Goal: Use online tool/utility: Utilize a website feature to perform a specific function

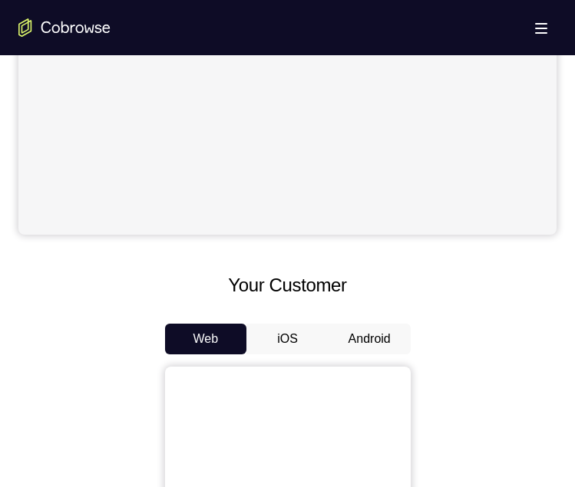
scroll to position [690, 0]
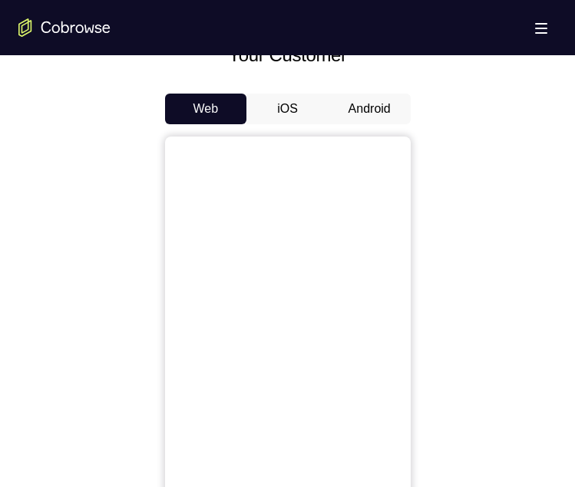
click at [380, 116] on button "Android" at bounding box center [369, 109] width 82 height 31
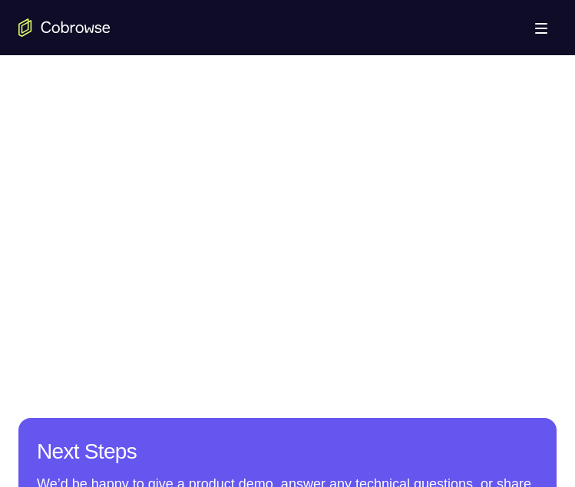
scroll to position [921, 0]
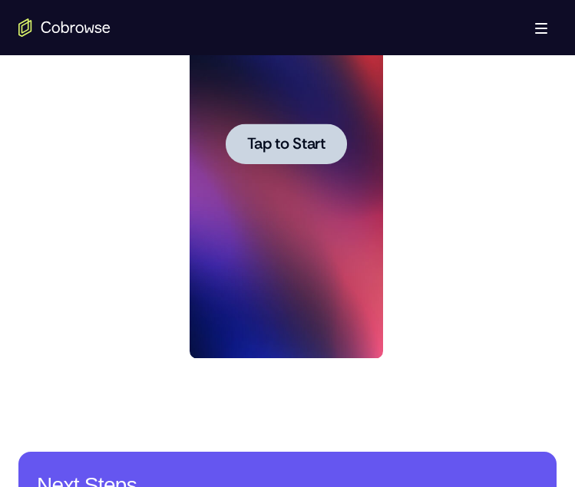
click at [310, 137] on button "Tap to Start" at bounding box center [286, 144] width 121 height 41
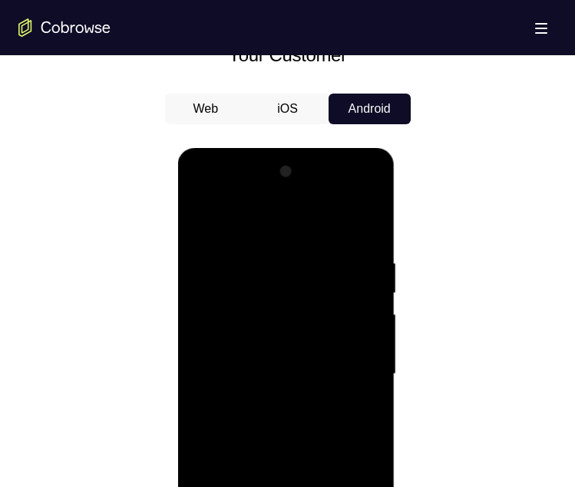
scroll to position [997, 0]
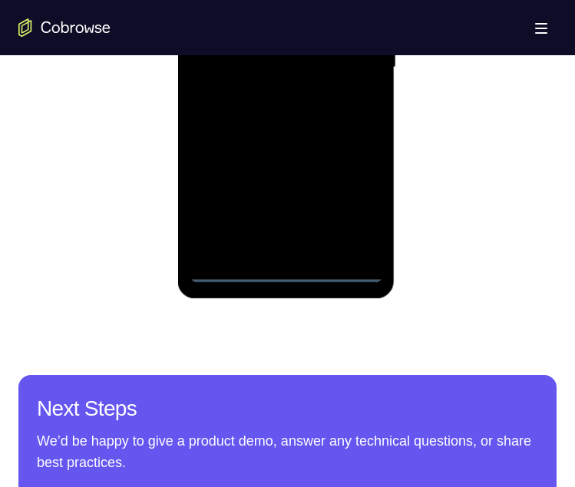
click at [280, 264] on div at bounding box center [285, 68] width 193 height 430
click at [288, 261] on div at bounding box center [285, 68] width 193 height 430
click at [286, 264] on div at bounding box center [285, 68] width 193 height 430
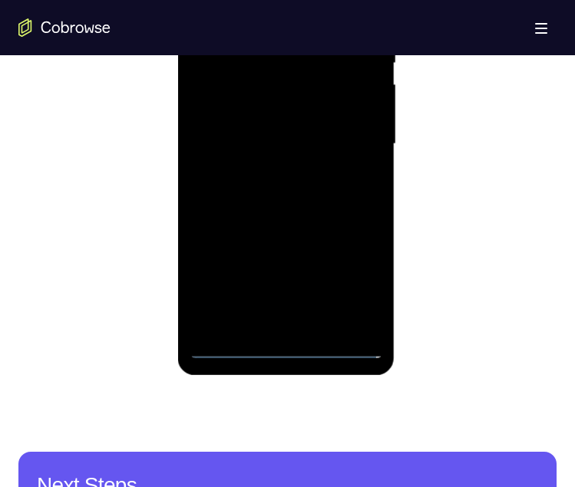
scroll to position [1074, 0]
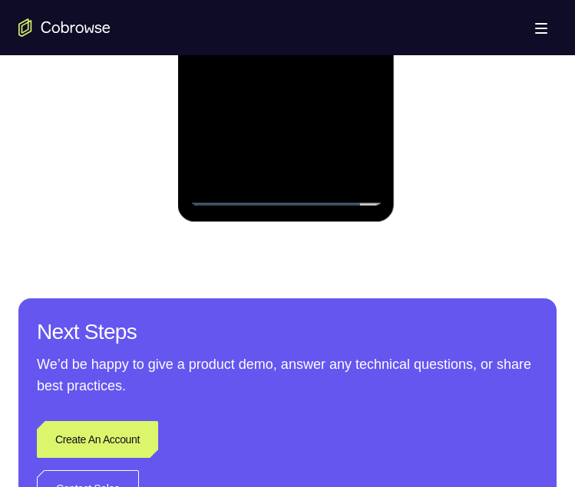
scroll to position [997, 0]
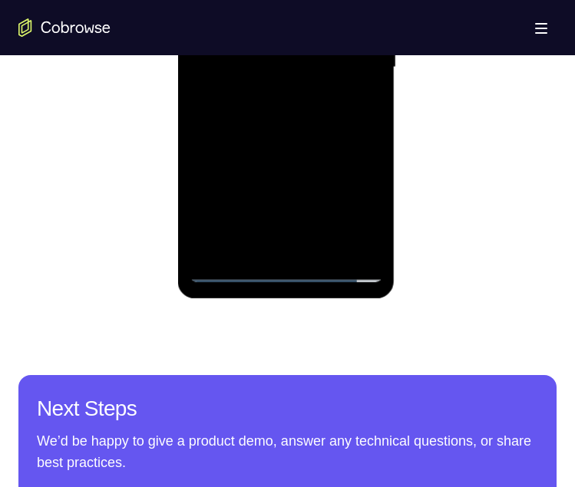
click at [289, 261] on div at bounding box center [285, 68] width 193 height 430
click at [288, 262] on div at bounding box center [285, 68] width 193 height 430
click at [287, 265] on div at bounding box center [285, 68] width 193 height 430
click at [281, 267] on div at bounding box center [285, 68] width 193 height 430
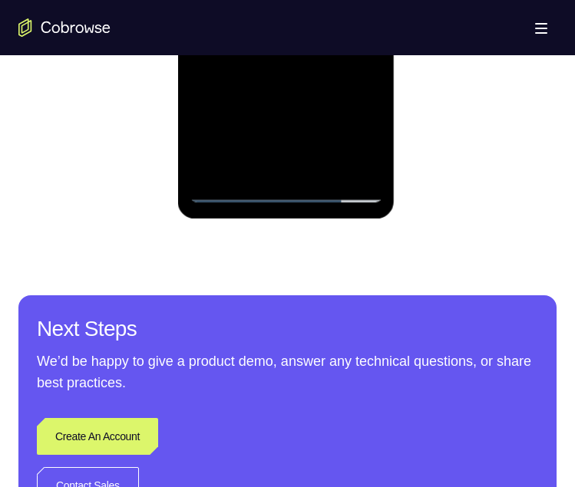
scroll to position [1074, 0]
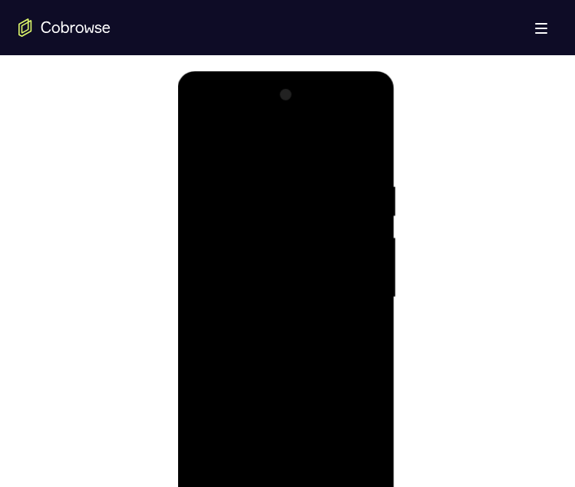
scroll to position [997, 0]
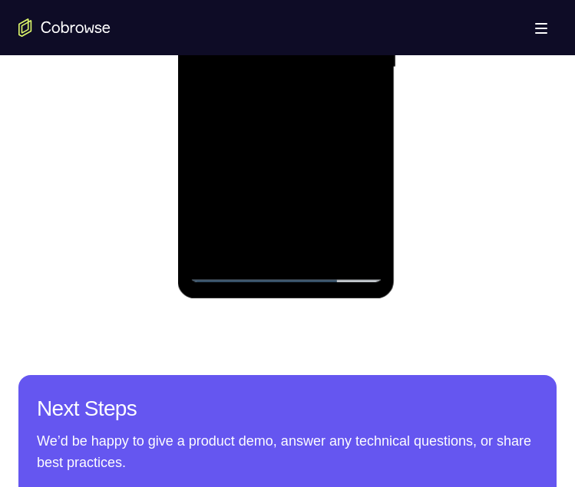
click at [280, 267] on div at bounding box center [285, 68] width 193 height 430
click at [356, 199] on div at bounding box center [285, 68] width 193 height 430
click at [271, 0] on div at bounding box center [285, 68] width 193 height 430
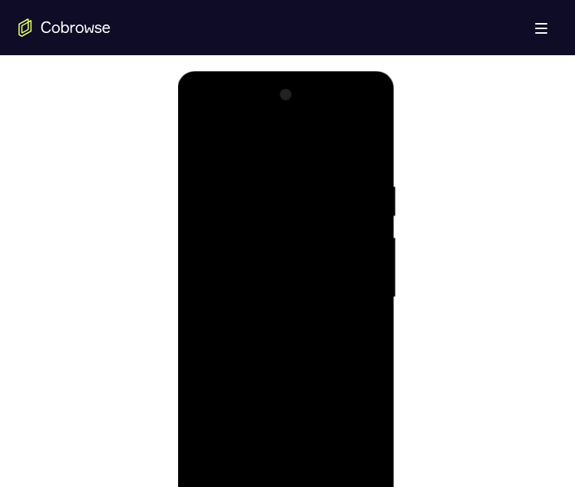
scroll to position [844, 0]
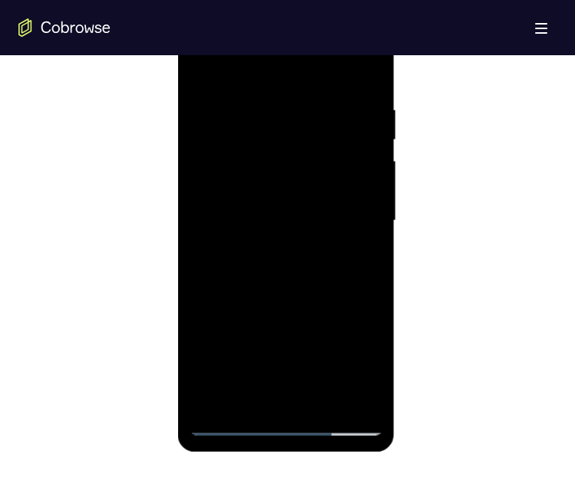
click at [346, 203] on div at bounding box center [285, 221] width 193 height 430
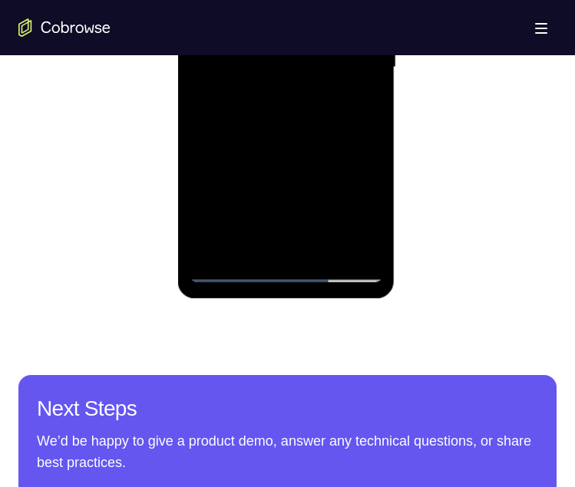
click at [271, 242] on div at bounding box center [285, 68] width 193 height 430
click at [222, 46] on div at bounding box center [285, 68] width 193 height 430
click at [268, 30] on div at bounding box center [285, 68] width 193 height 430
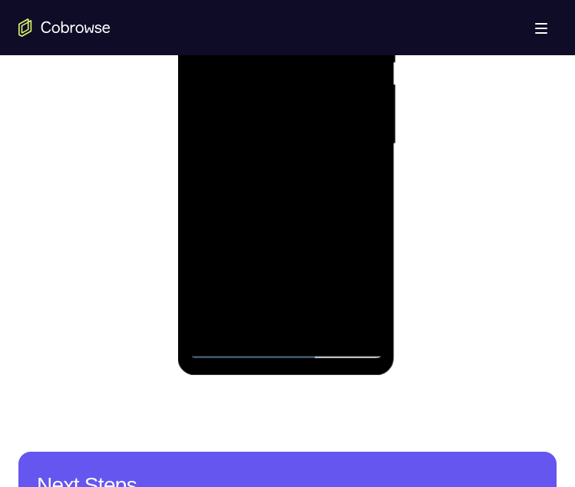
drag, startPoint x: 268, startPoint y: 77, endPoint x: 351, endPoint y: 15, distance: 103.4
click at [268, 77] on div at bounding box center [285, 144] width 193 height 430
click at [287, 138] on div at bounding box center [285, 144] width 193 height 430
click at [293, 141] on div at bounding box center [285, 144] width 193 height 430
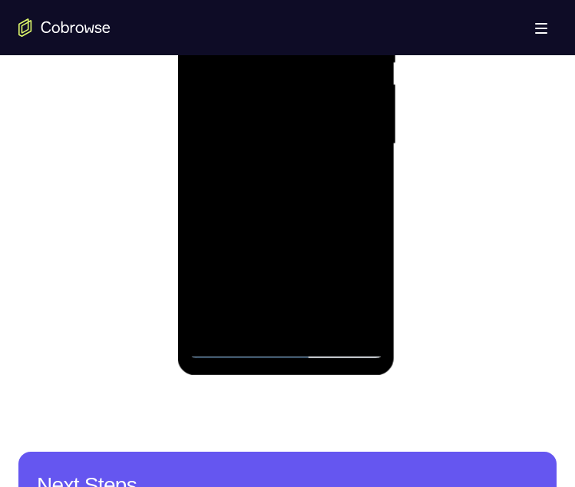
click at [293, 141] on div at bounding box center [285, 144] width 193 height 430
click at [285, 138] on div at bounding box center [285, 144] width 193 height 430
click at [282, 178] on div at bounding box center [285, 144] width 193 height 430
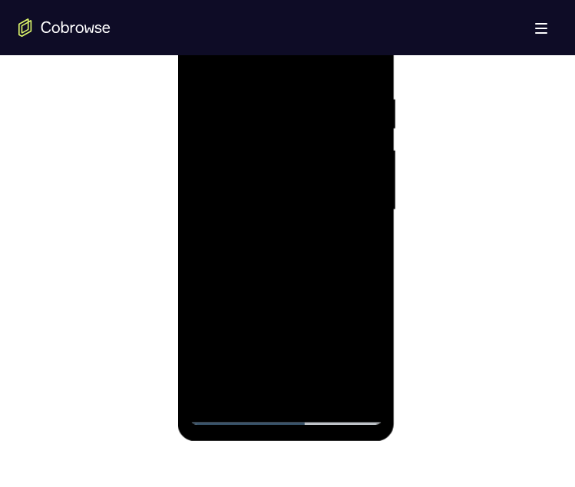
click at [280, 291] on div at bounding box center [285, 210] width 193 height 430
click at [292, 267] on div at bounding box center [285, 210] width 193 height 430
click at [269, 86] on div at bounding box center [285, 210] width 193 height 430
click at [354, 54] on div at bounding box center [285, 210] width 193 height 430
click at [361, 147] on div at bounding box center [285, 210] width 193 height 430
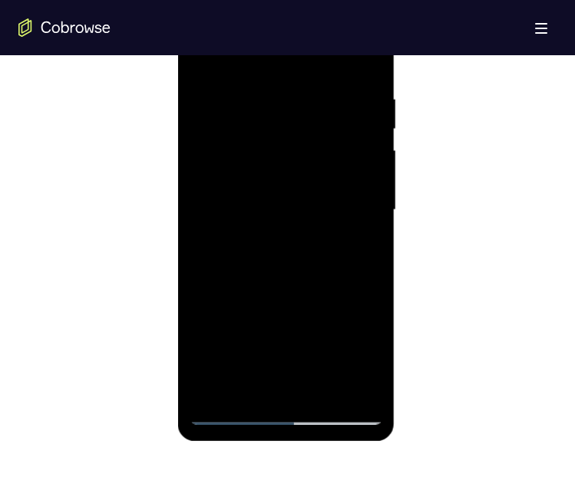
click at [369, 169] on div at bounding box center [285, 210] width 193 height 430
click at [369, 114] on div at bounding box center [285, 210] width 193 height 430
click at [354, 180] on div at bounding box center [285, 210] width 193 height 430
click at [353, 116] on div at bounding box center [285, 210] width 193 height 430
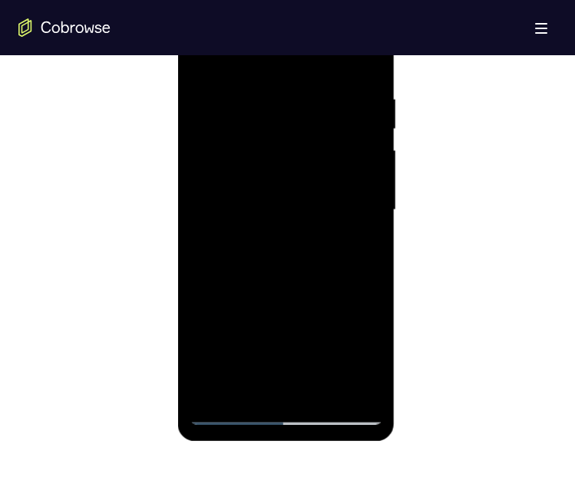
click at [353, 116] on div at bounding box center [285, 210] width 193 height 430
click at [370, 130] on div at bounding box center [285, 210] width 193 height 430
click at [363, 130] on div at bounding box center [285, 210] width 193 height 430
click at [364, 130] on div at bounding box center [285, 210] width 193 height 430
click at [368, 160] on div at bounding box center [285, 210] width 193 height 430
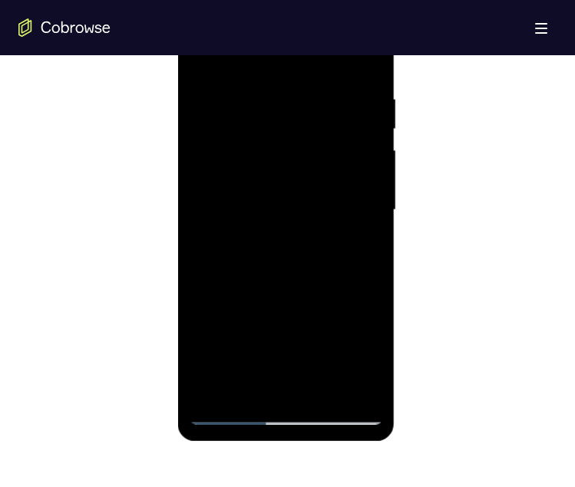
click at [361, 160] on div at bounding box center [285, 210] width 193 height 430
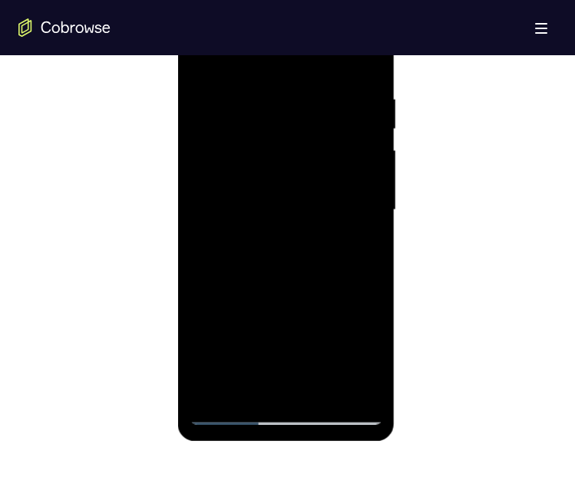
click at [361, 160] on div at bounding box center [285, 210] width 193 height 430
click at [366, 163] on div at bounding box center [285, 210] width 193 height 430
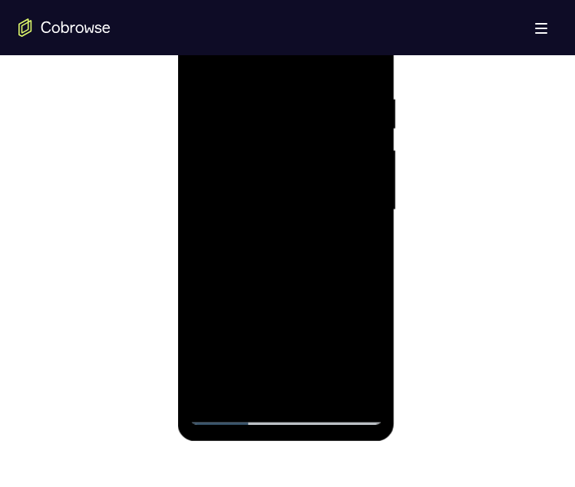
click at [352, 166] on div at bounding box center [285, 210] width 193 height 430
click at [358, 160] on div at bounding box center [285, 210] width 193 height 430
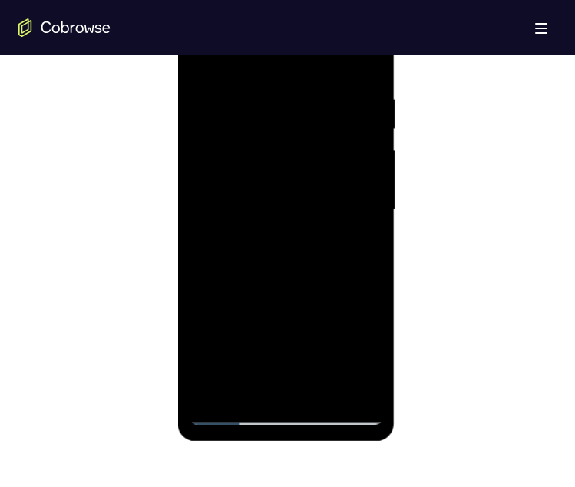
click at [369, 133] on div at bounding box center [285, 210] width 193 height 430
click at [357, 147] on div at bounding box center [285, 210] width 193 height 430
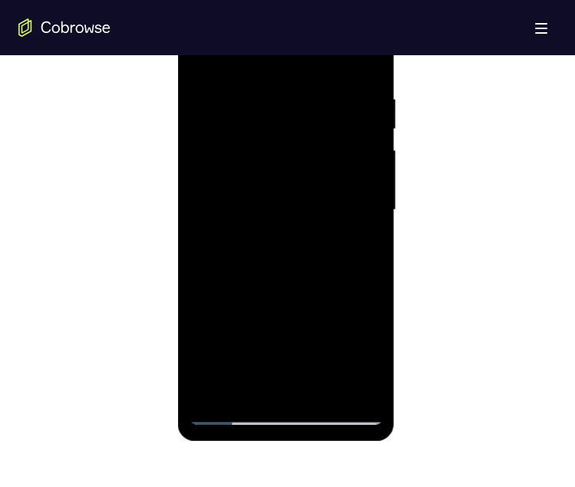
click at [357, 147] on div at bounding box center [285, 210] width 193 height 430
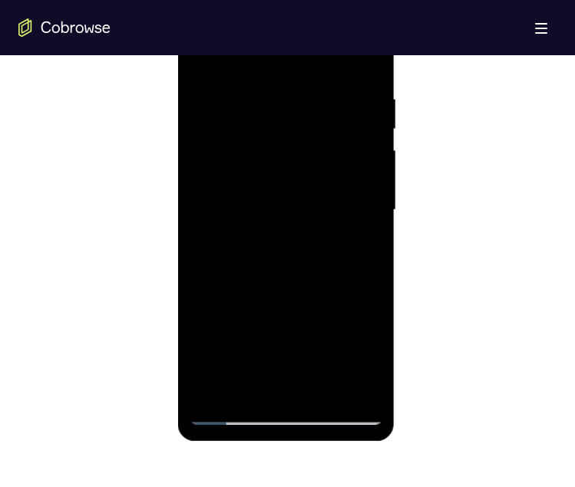
click at [357, 147] on div at bounding box center [285, 210] width 193 height 430
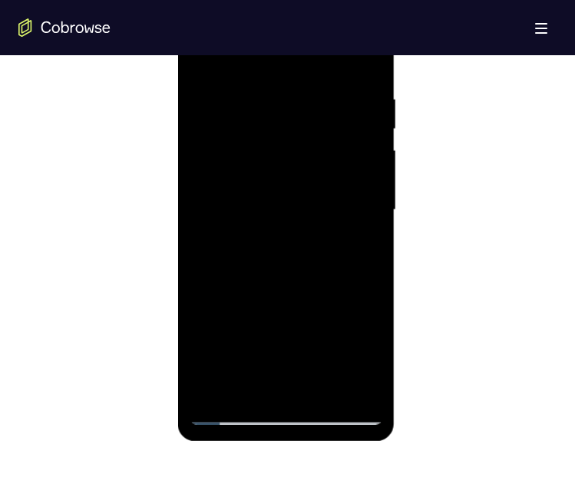
click at [357, 147] on div at bounding box center [285, 210] width 193 height 430
click at [348, 217] on div at bounding box center [285, 210] width 193 height 430
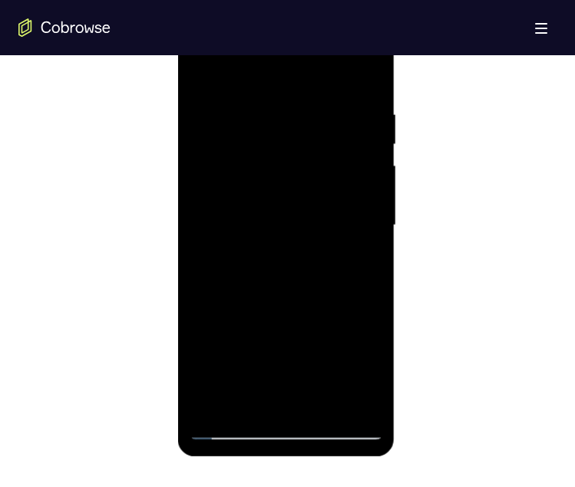
click at [341, 181] on div at bounding box center [285, 226] width 193 height 430
click at [350, 177] on div at bounding box center [285, 226] width 193 height 430
click at [351, 169] on div at bounding box center [285, 226] width 193 height 430
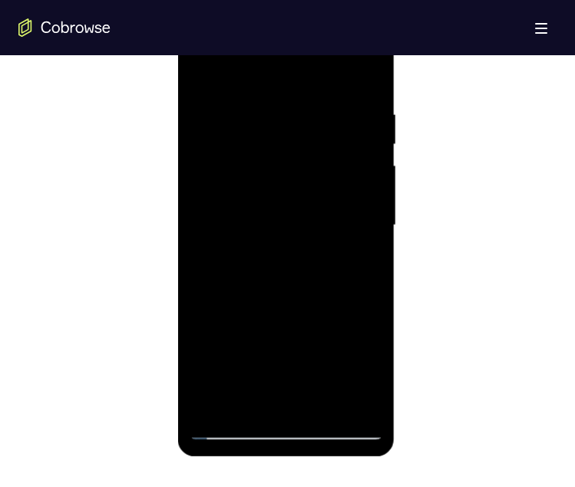
click at [351, 169] on div at bounding box center [285, 226] width 193 height 430
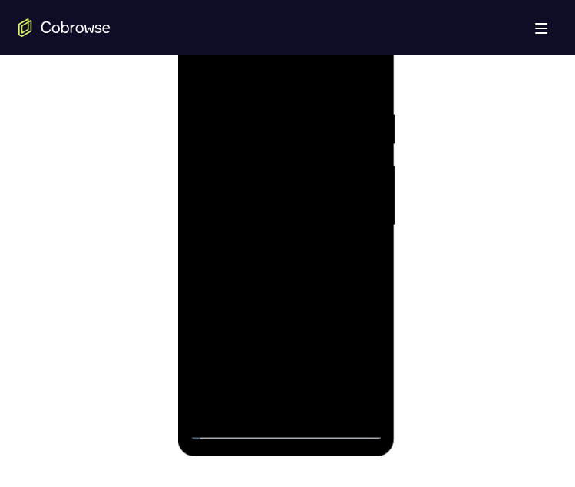
click at [371, 167] on div at bounding box center [285, 226] width 193 height 430
click at [360, 71] on div at bounding box center [285, 226] width 193 height 430
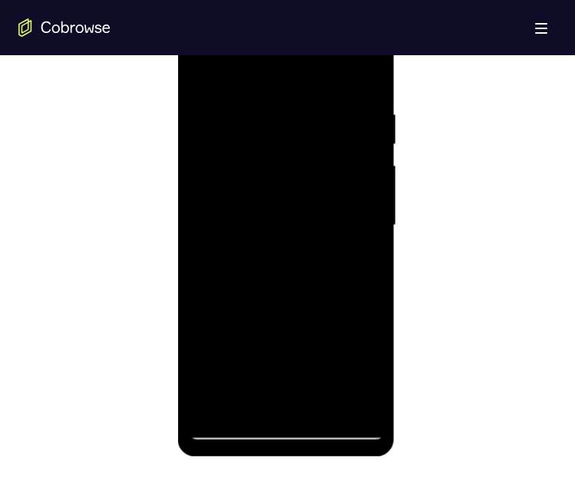
click at [367, 66] on div at bounding box center [285, 226] width 193 height 430
click at [204, 66] on div at bounding box center [285, 226] width 193 height 430
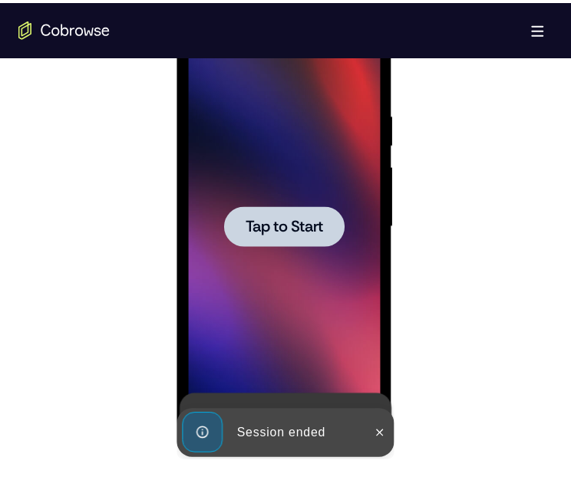
scroll to position [901, 0]
